Goal: Find specific page/section: Find specific page/section

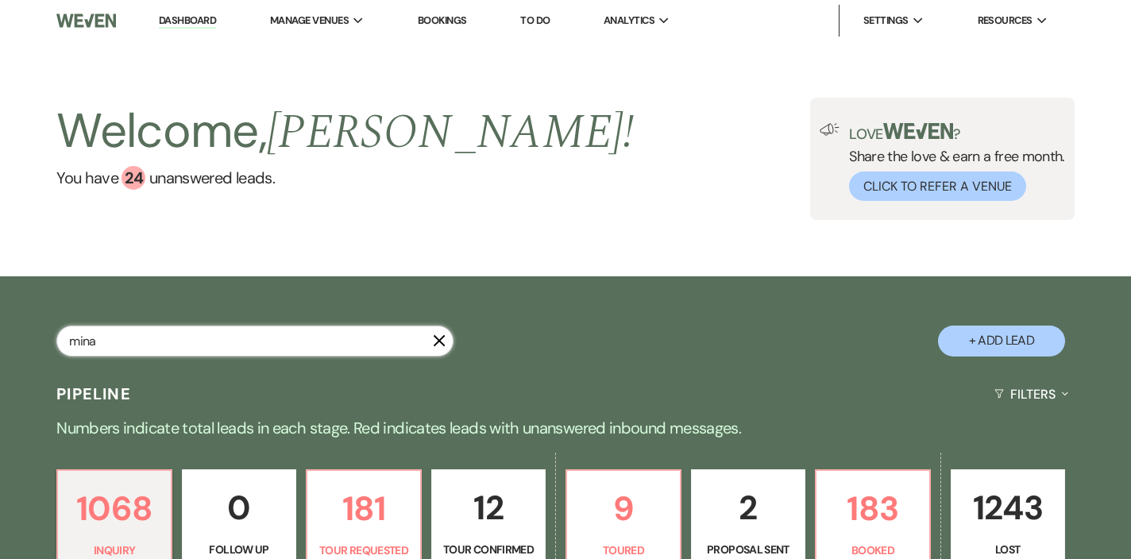
type input "mina"
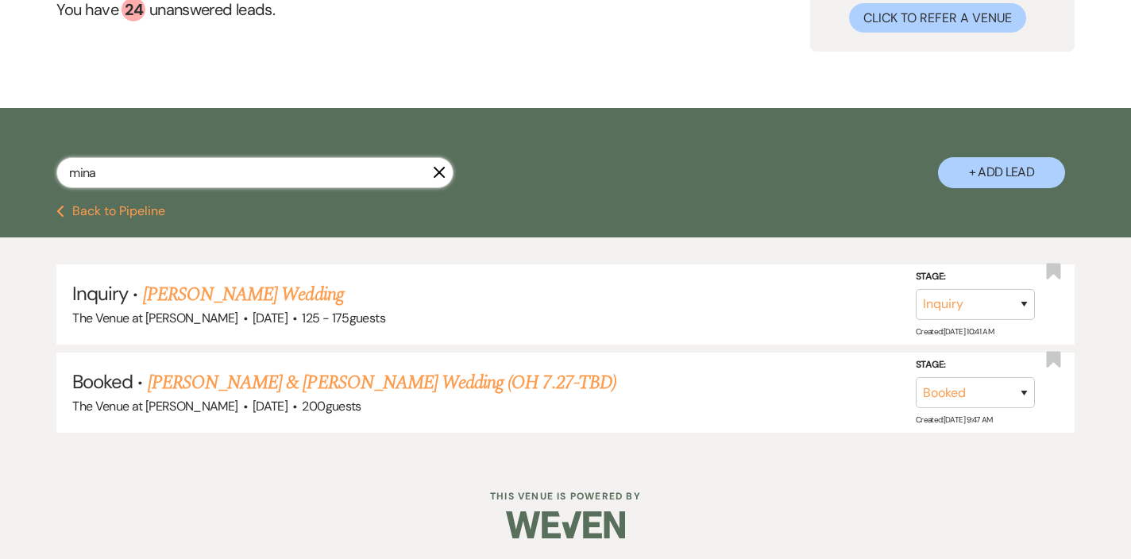
scroll to position [168, 0]
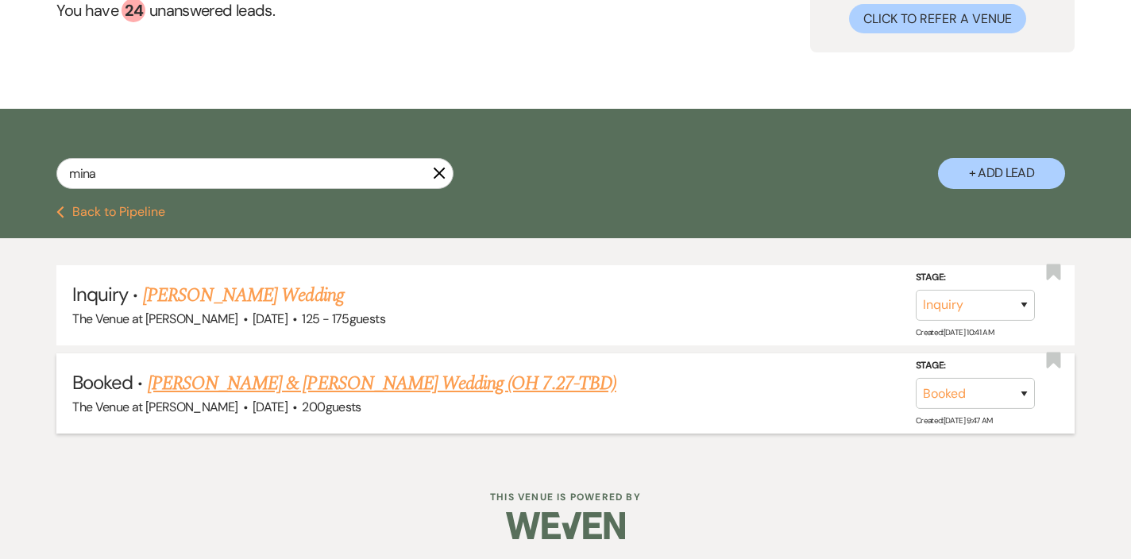
click at [507, 381] on link "[PERSON_NAME] & [PERSON_NAME] Wedding (OH 7.27-TBD)" at bounding box center [382, 383] width 469 height 29
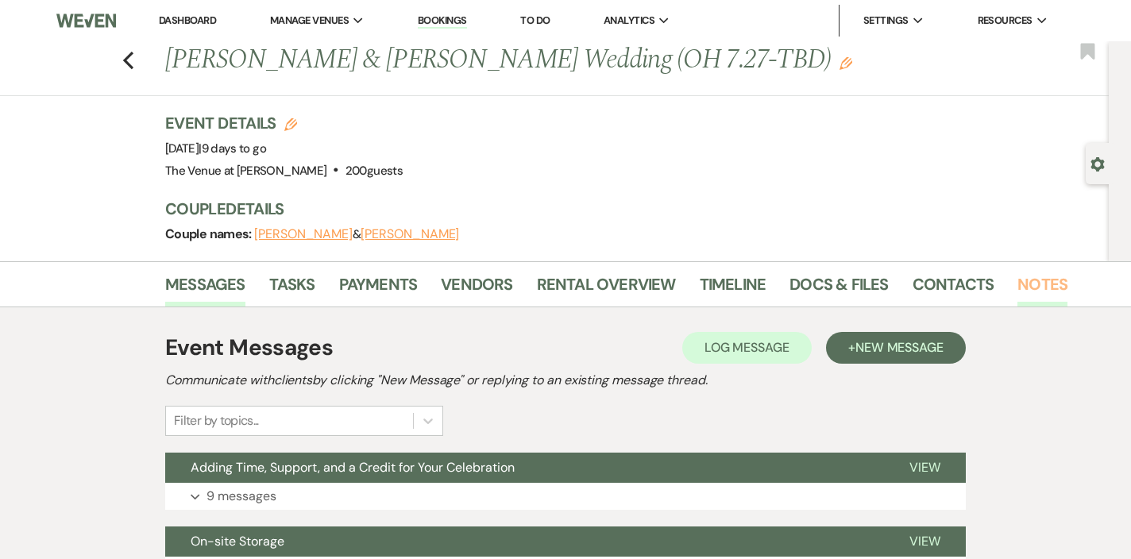
click at [1029, 284] on link "Notes" at bounding box center [1042, 289] width 50 height 35
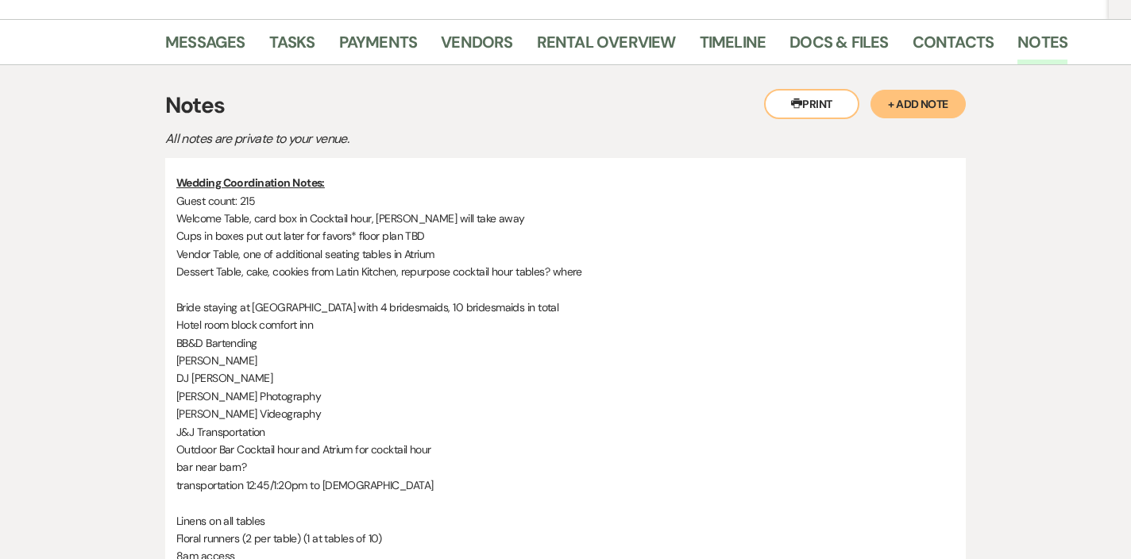
scroll to position [528, 0]
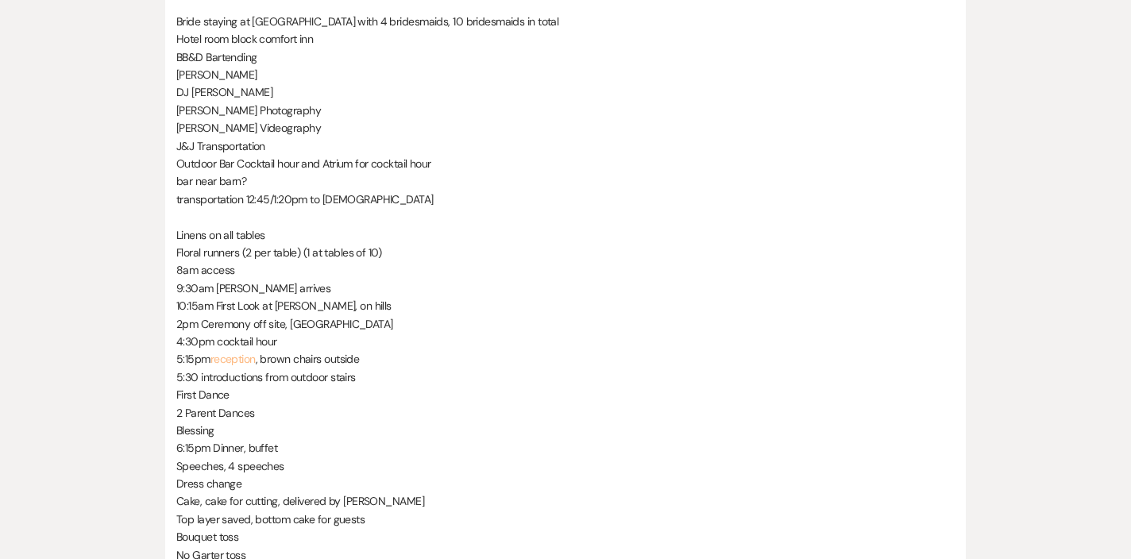
click at [232, 352] on link "reception" at bounding box center [232, 359] width 45 height 14
